Goal: Find specific page/section: Find specific page/section

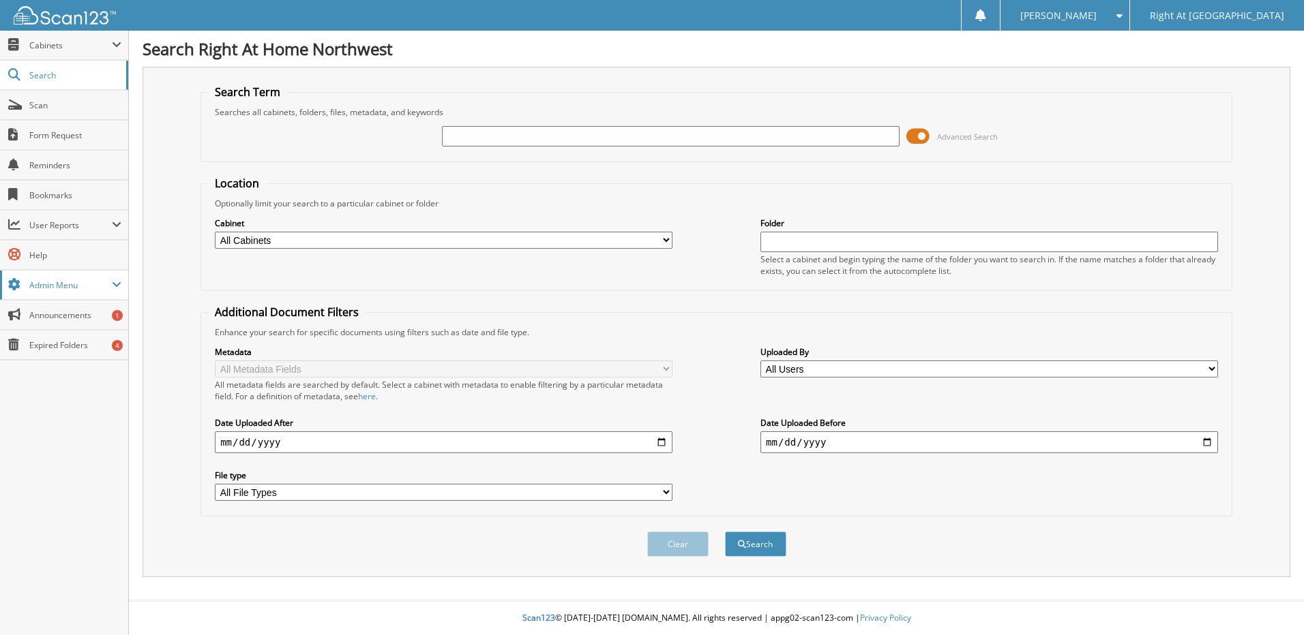
click at [111, 282] on span "Admin Menu" at bounding box center [70, 286] width 82 height 12
click at [84, 308] on link "Recycle Bin" at bounding box center [64, 314] width 128 height 29
click at [547, 141] on input "text" at bounding box center [670, 136] width 457 height 20
type input "Loehr"
click at [750, 535] on button "Search" at bounding box center [755, 544] width 61 height 25
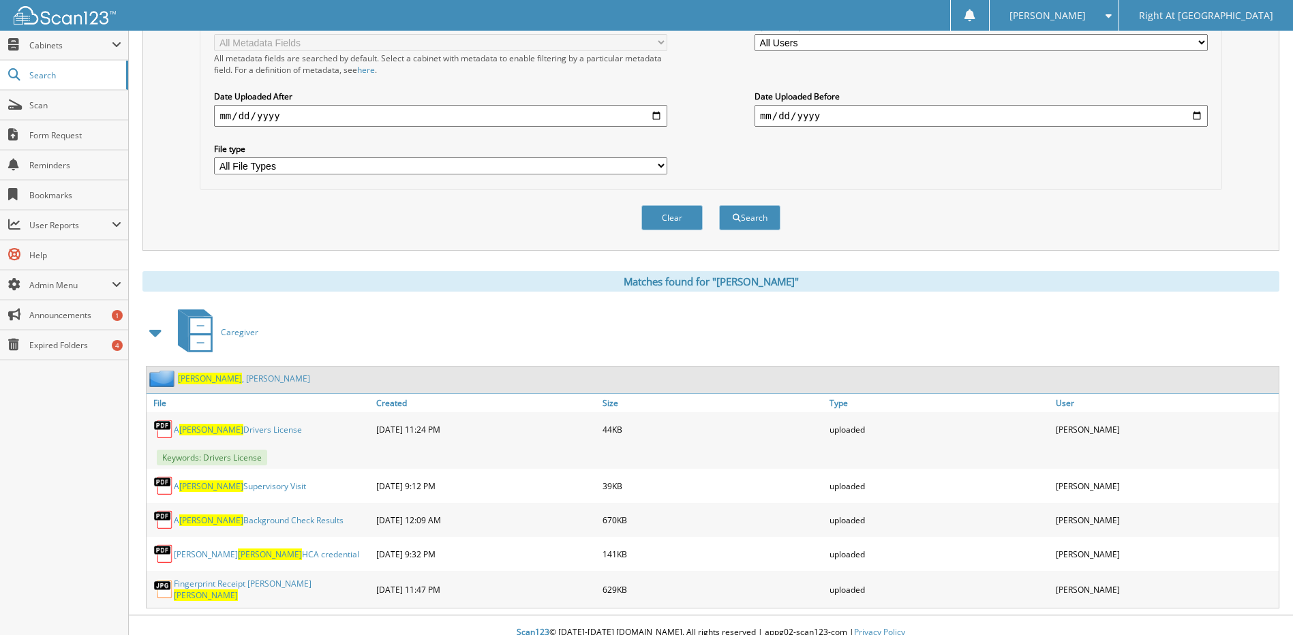
scroll to position [339, 0]
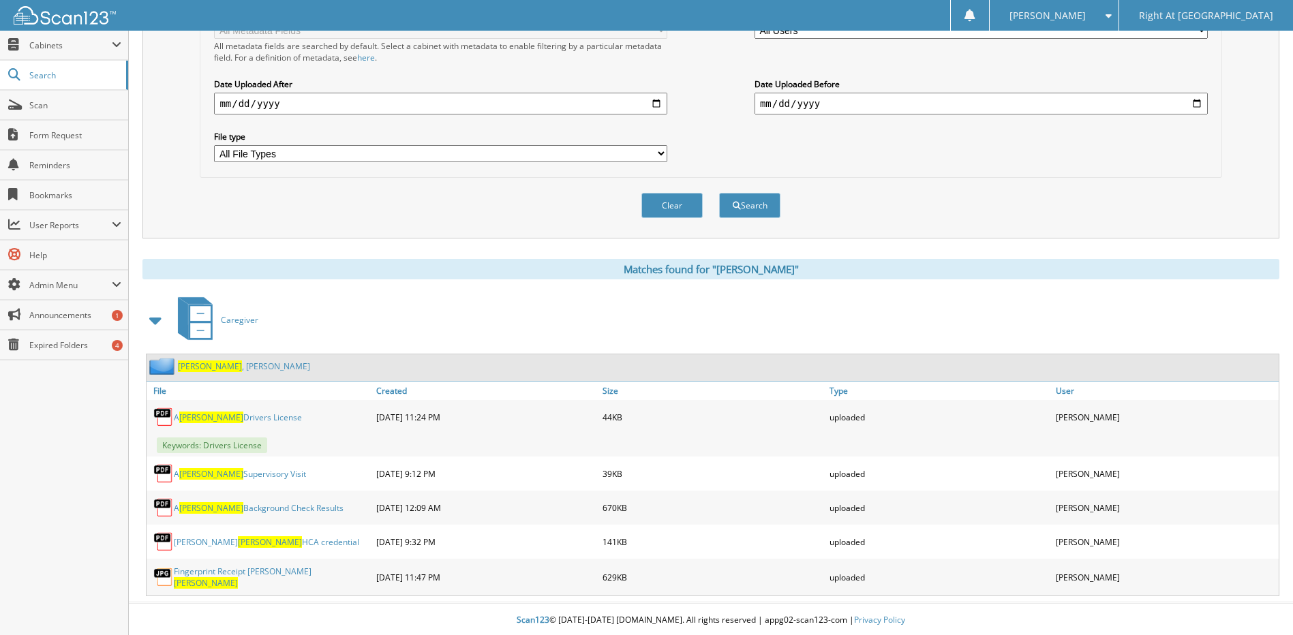
drag, startPoint x: 224, startPoint y: 366, endPoint x: 245, endPoint y: 365, distance: 21.9
click at [224, 366] on link "Loehr , Ana-Leya" at bounding box center [244, 367] width 132 height 12
